Goal: Browse casually

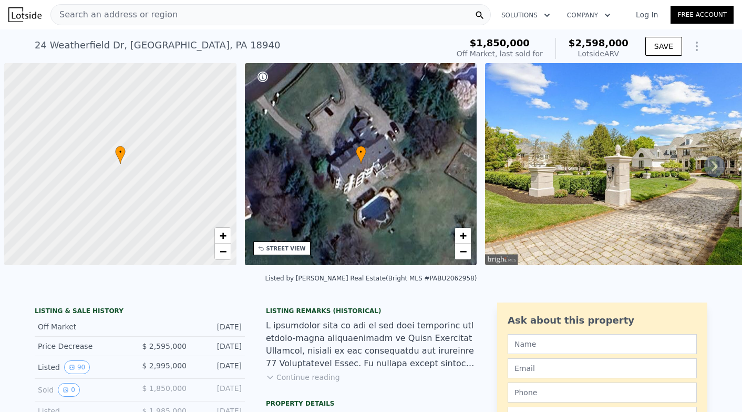
scroll to position [0, 4]
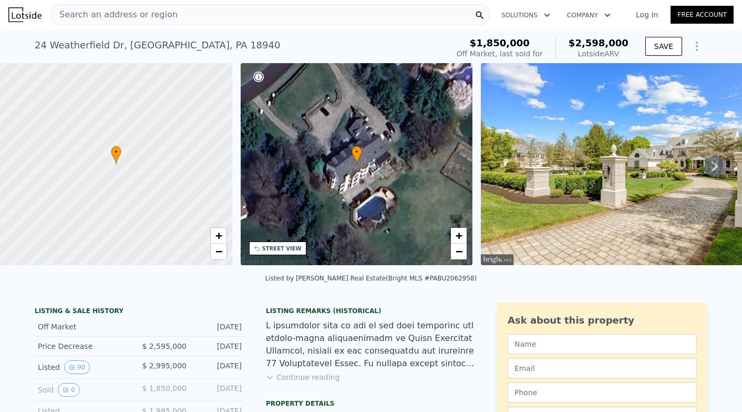
click at [566, 155] on img at bounding box center [632, 164] width 303 height 202
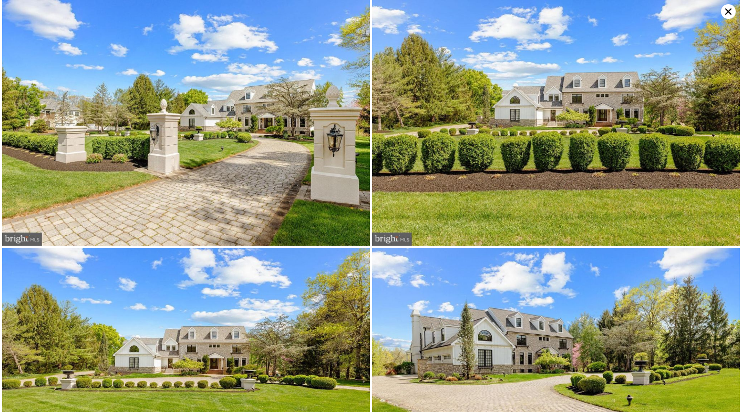
click at [211, 173] on img at bounding box center [186, 122] width 368 height 245
click at [221, 159] on img at bounding box center [186, 122] width 368 height 245
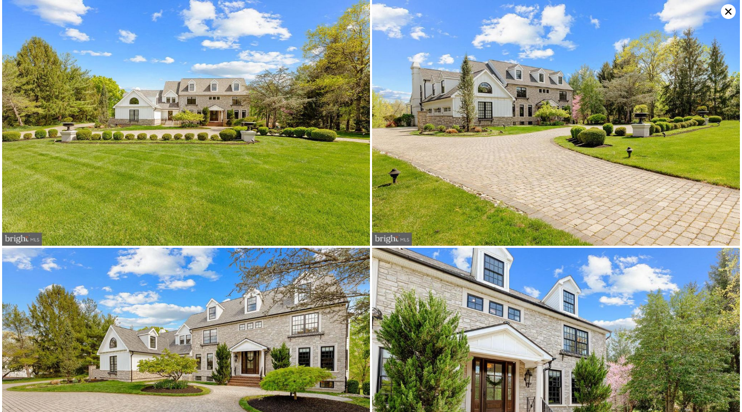
scroll to position [248, 0]
click at [341, 138] on img at bounding box center [186, 122] width 368 height 245
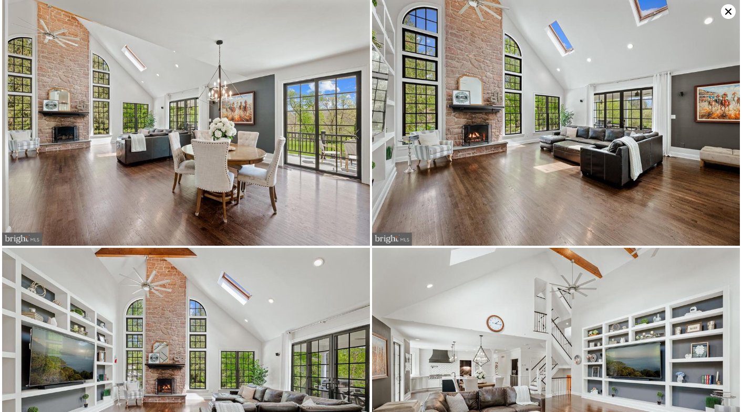
scroll to position [2970, 0]
click at [465, 70] on img at bounding box center [556, 122] width 368 height 245
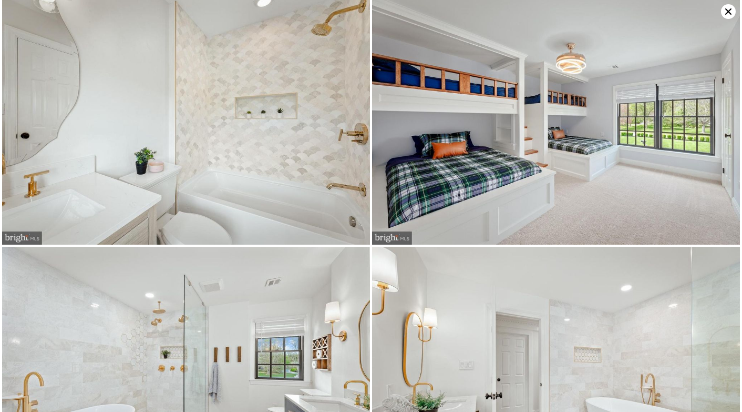
scroll to position [5198, 0]
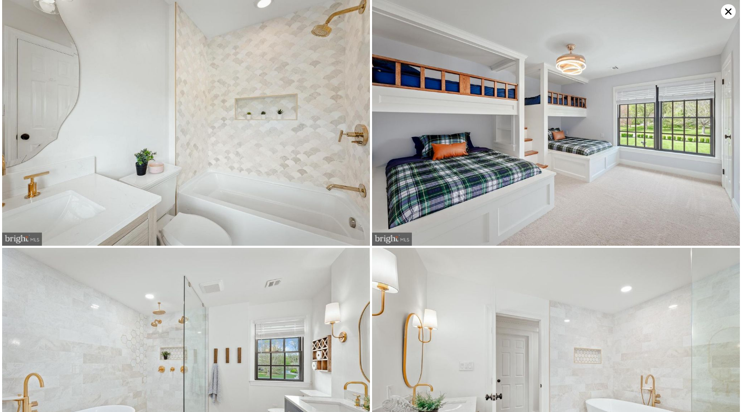
click at [578, 155] on img at bounding box center [556, 122] width 368 height 245
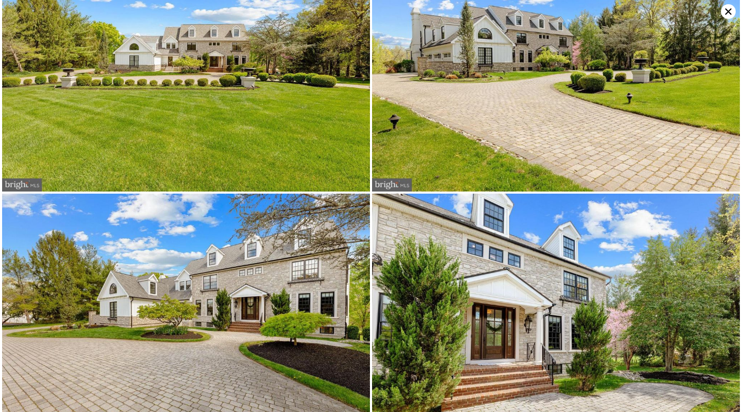
scroll to position [0, 0]
